Goal: Task Accomplishment & Management: Manage account settings

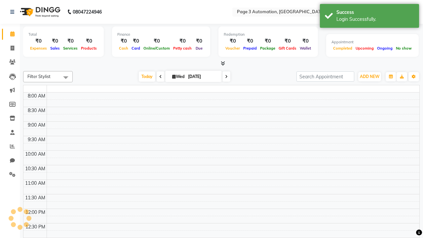
select select "en"
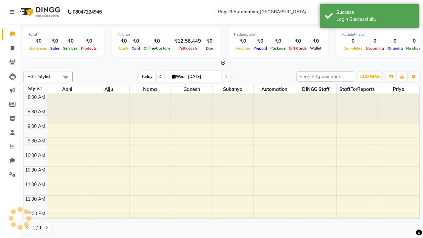
click at [144, 76] on span "Today" at bounding box center [147, 76] width 17 height 10
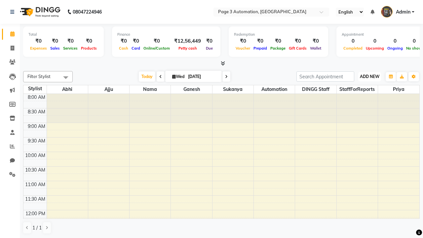
click at [369, 76] on span "ADD NEW" at bounding box center [369, 76] width 19 height 5
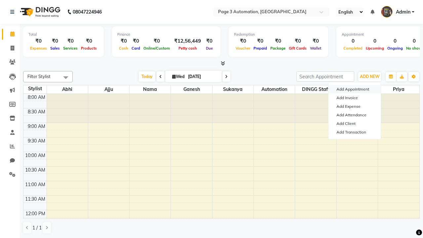
click at [354, 89] on button "Add Appointment" at bounding box center [354, 89] width 52 height 9
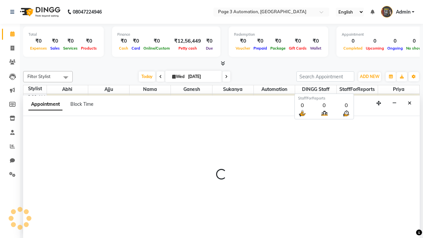
scroll to position [0, 0]
select select "tentative"
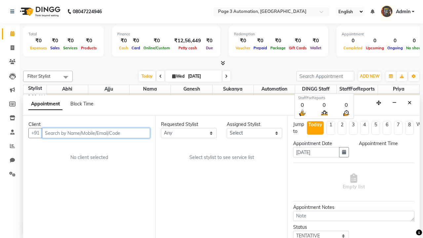
select select "540"
type input "8192346578"
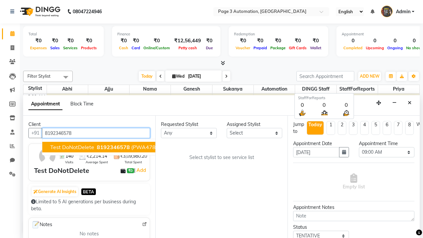
click at [97, 147] on span "8192346578" at bounding box center [113, 147] width 33 height 7
select select "711"
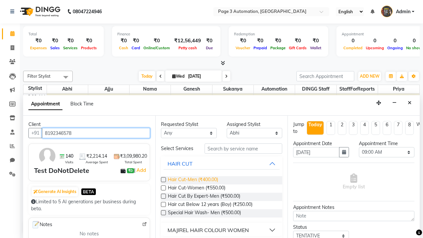
type input "8192346578"
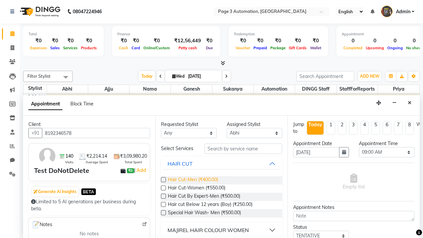
click at [192, 180] on span "Hair Cut-Men (₹400.00)" at bounding box center [193, 180] width 50 height 8
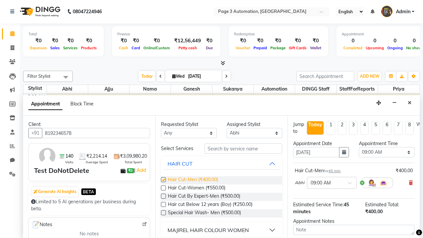
checkbox input "false"
select select "720"
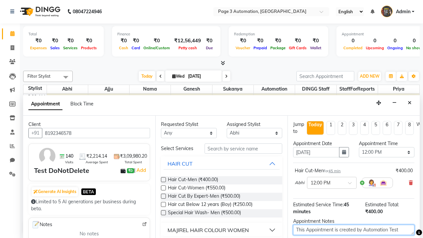
type textarea "This Appointment is created by Automation Test"
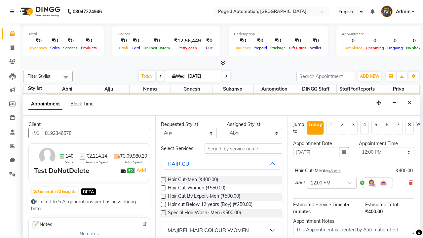
checkbox input "false"
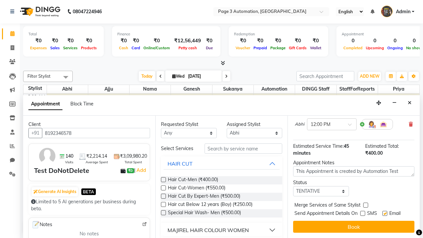
click at [384, 213] on label at bounding box center [384, 213] width 5 height 5
click at [384, 213] on input "checkbox" at bounding box center [384, 214] width 4 height 4
checkbox input "false"
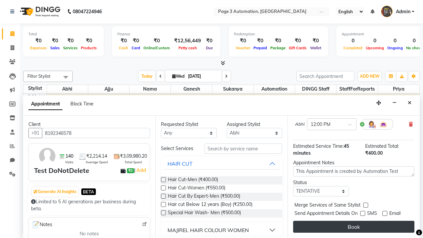
click at [353, 226] on button "Book" at bounding box center [353, 227] width 121 height 12
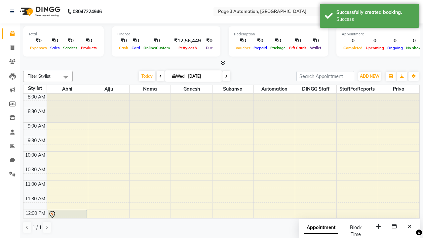
scroll to position [0, 0]
click at [369, 17] on div "Success" at bounding box center [375, 19] width 78 height 7
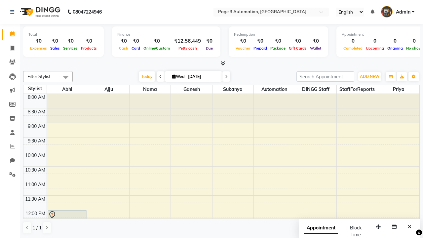
click at [66, 77] on span at bounding box center [65, 77] width 13 height 13
click at [0, 0] on div "Select All" at bounding box center [0, 0] width 0 height 0
checkbox input "true"
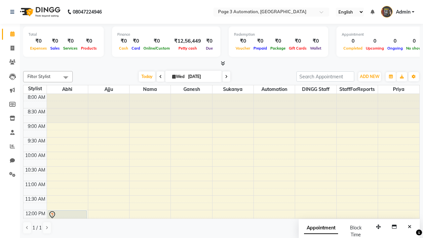
checkbox input "true"
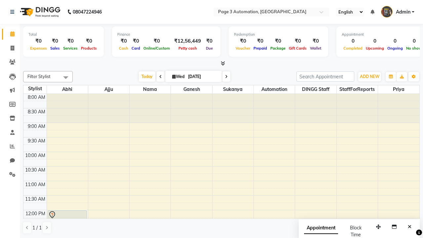
checkbox input "true"
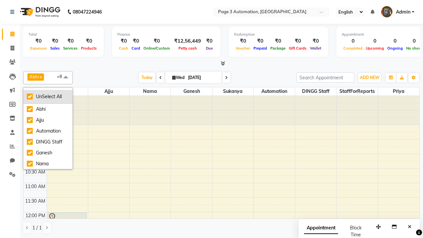
click at [48, 96] on div "UnSelect All" at bounding box center [48, 96] width 42 height 7
checkbox input "false"
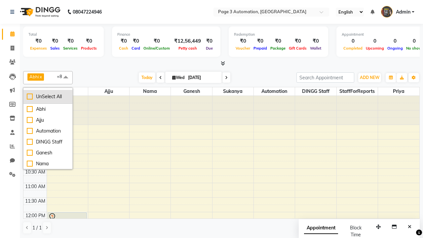
checkbox input "false"
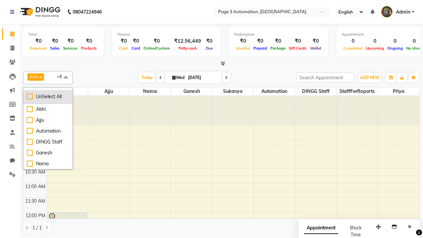
checkbox input "false"
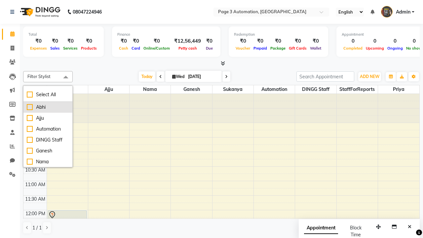
click at [48, 107] on div "Abhi" at bounding box center [48, 107] width 42 height 7
checkbox input "true"
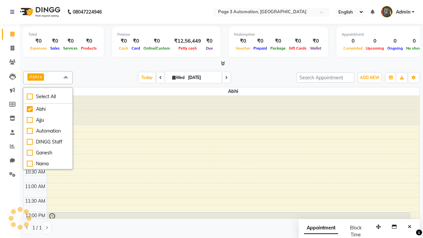
click at [66, 77] on span at bounding box center [65, 77] width 13 height 13
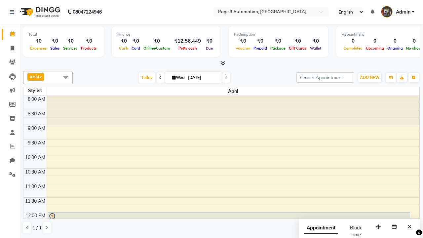
scroll to position [15, 0]
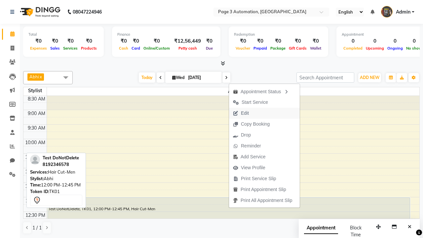
click at [265, 113] on button "Edit" at bounding box center [264, 113] width 71 height 11
select select "tentative"
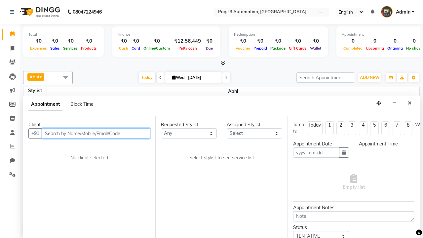
type input "[DATE]"
type textarea "This Appointment is created by Automation Test"
select select "711"
select select "720"
select select "1039"
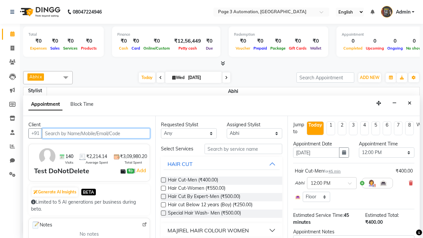
scroll to position [0, 0]
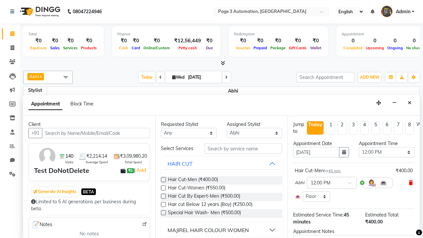
click at [410, 183] on icon at bounding box center [410, 182] width 4 height 5
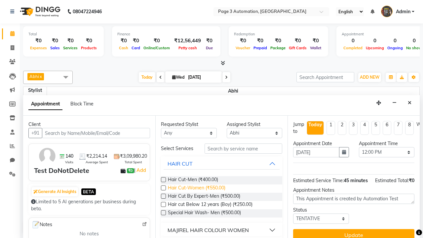
click at [196, 188] on span "Hair Cut-Women (₹550.00)" at bounding box center [196, 188] width 57 height 8
checkbox input "true"
type textarea "Update Appointment"
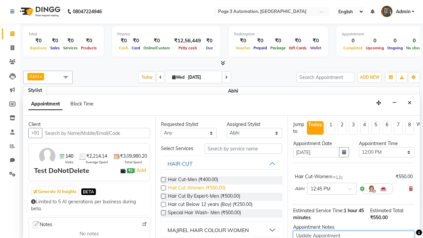
checkbox input "false"
type textarea "Update Appointment"
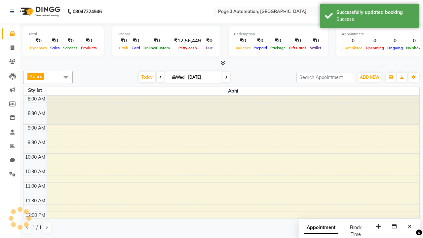
scroll to position [0, 0]
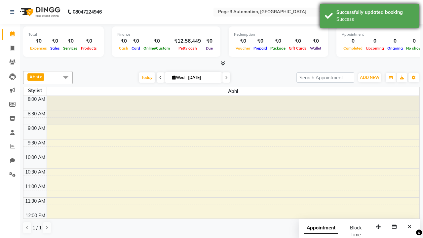
click at [369, 17] on div "Success" at bounding box center [375, 19] width 78 height 7
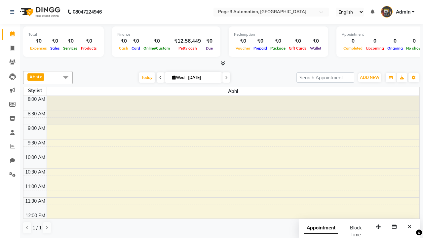
click at [66, 77] on span at bounding box center [65, 77] width 13 height 13
click at [0, 0] on div "Select All" at bounding box center [0, 0] width 0 height 0
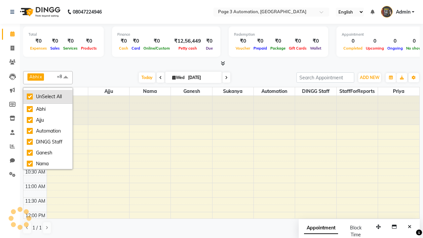
checkbox input "true"
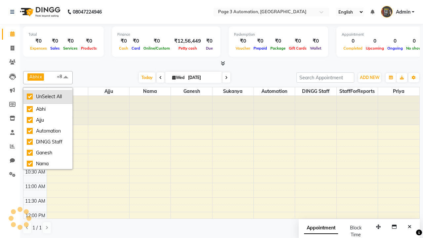
checkbox input "true"
click at [48, 96] on div "UnSelect All" at bounding box center [48, 96] width 42 height 7
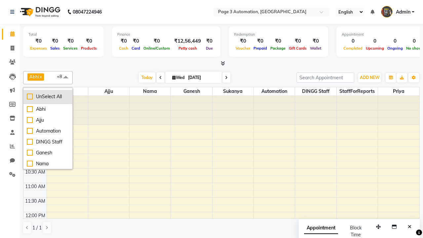
checkbox input "false"
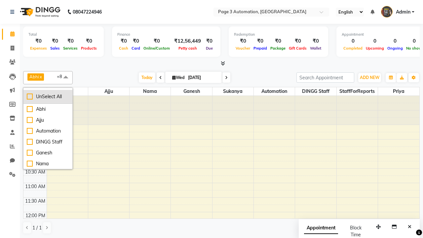
checkbox input "false"
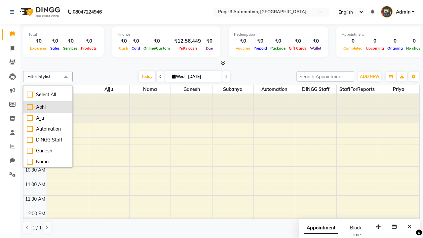
click at [48, 107] on div "Abhi" at bounding box center [48, 107] width 42 height 7
checkbox input "true"
click at [66, 77] on span at bounding box center [65, 77] width 13 height 13
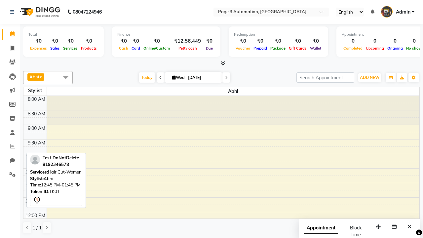
scroll to position [91, 0]
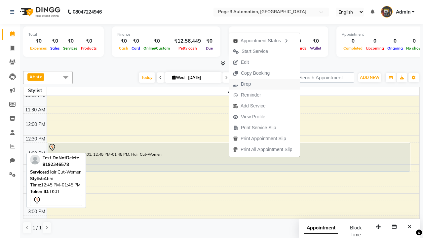
click at [265, 84] on button "Drop" at bounding box center [264, 84] width 71 height 11
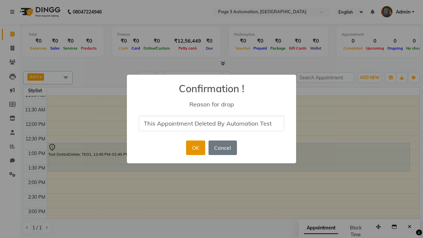
type input "This Appointment Deleted By Automation Test"
click at [195, 148] on button "OK" at bounding box center [195, 147] width 19 height 15
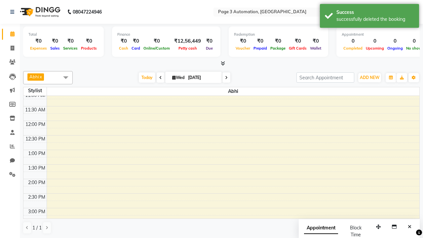
click at [369, 17] on div "successfully deleted the booking" at bounding box center [375, 19] width 78 height 7
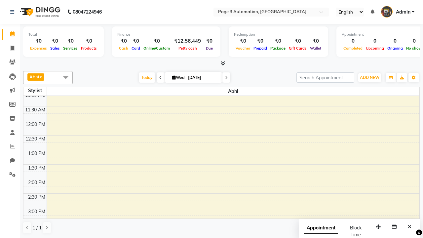
click at [66, 77] on span at bounding box center [65, 77] width 13 height 13
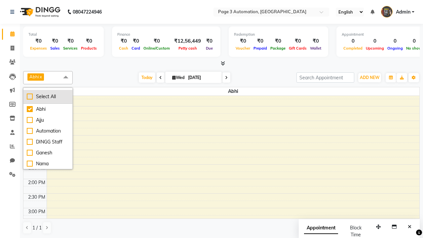
click at [48, 96] on div "Select All" at bounding box center [48, 96] width 42 height 7
checkbox input "true"
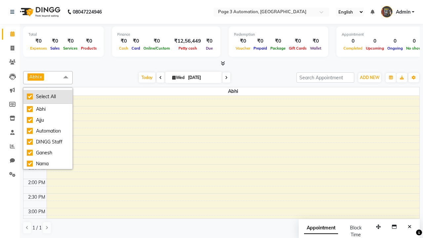
checkbox input "true"
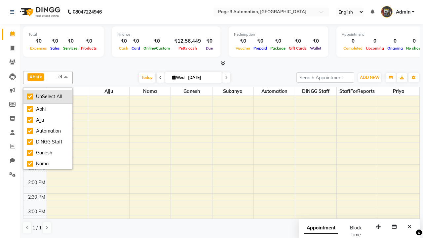
click at [48, 96] on div "UnSelect All" at bounding box center [48, 96] width 42 height 7
checkbox input "false"
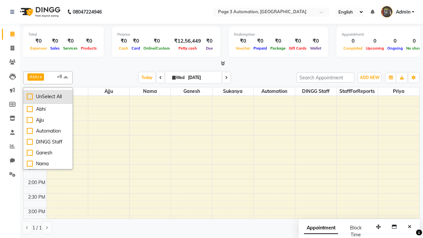
checkbox input "false"
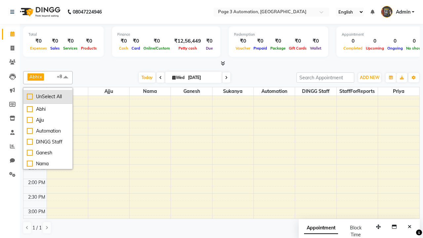
checkbox input "false"
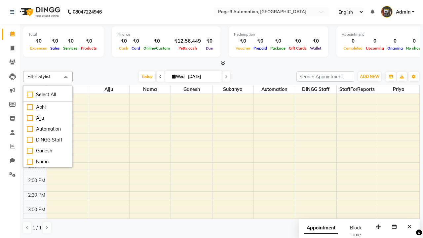
click at [66, 77] on span at bounding box center [65, 77] width 13 height 13
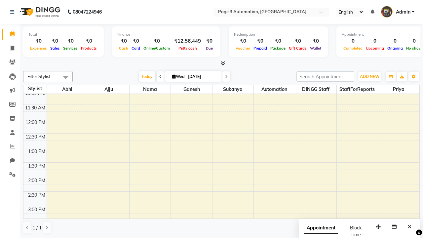
click at [397, 12] on span "Admin" at bounding box center [403, 12] width 15 height 7
